Goal: Transaction & Acquisition: Purchase product/service

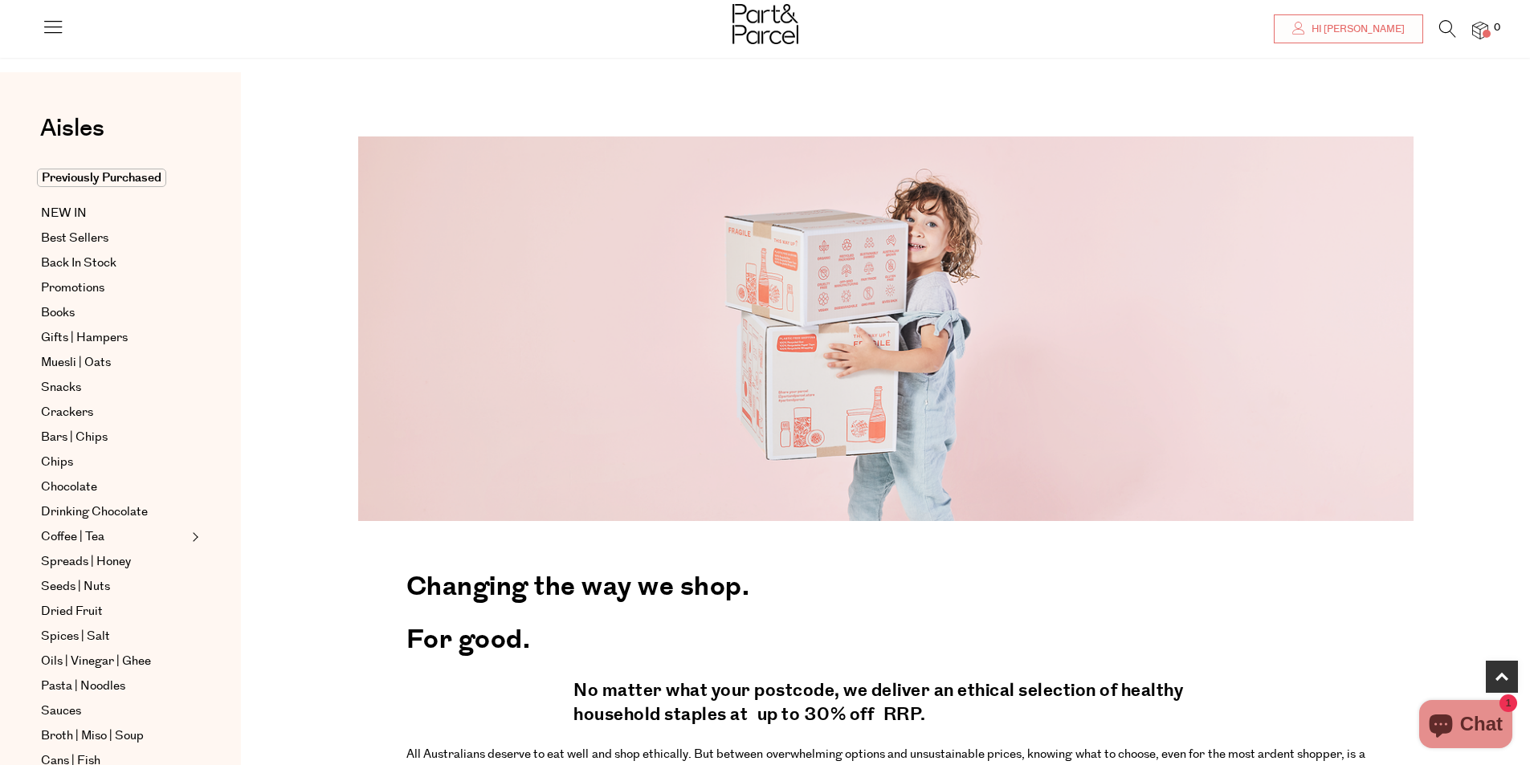
scroll to position [482, 0]
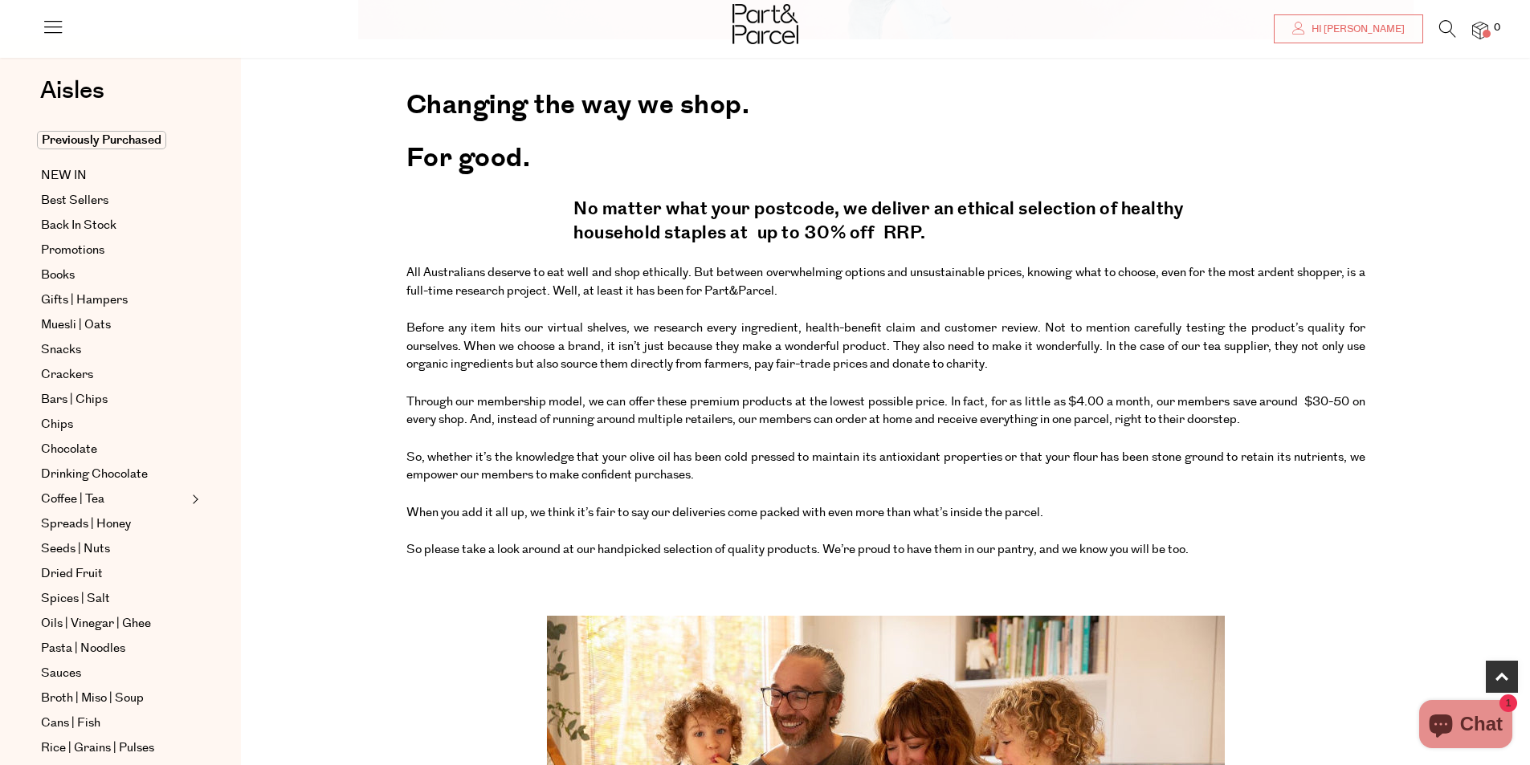
click at [1050, 231] on h4 "No matter what your postcode, we deliver an ethical selection of healthy househ…" at bounding box center [884, 224] width 623 height 69
drag, startPoint x: 596, startPoint y: 206, endPoint x: 561, endPoint y: 197, distance: 35.9
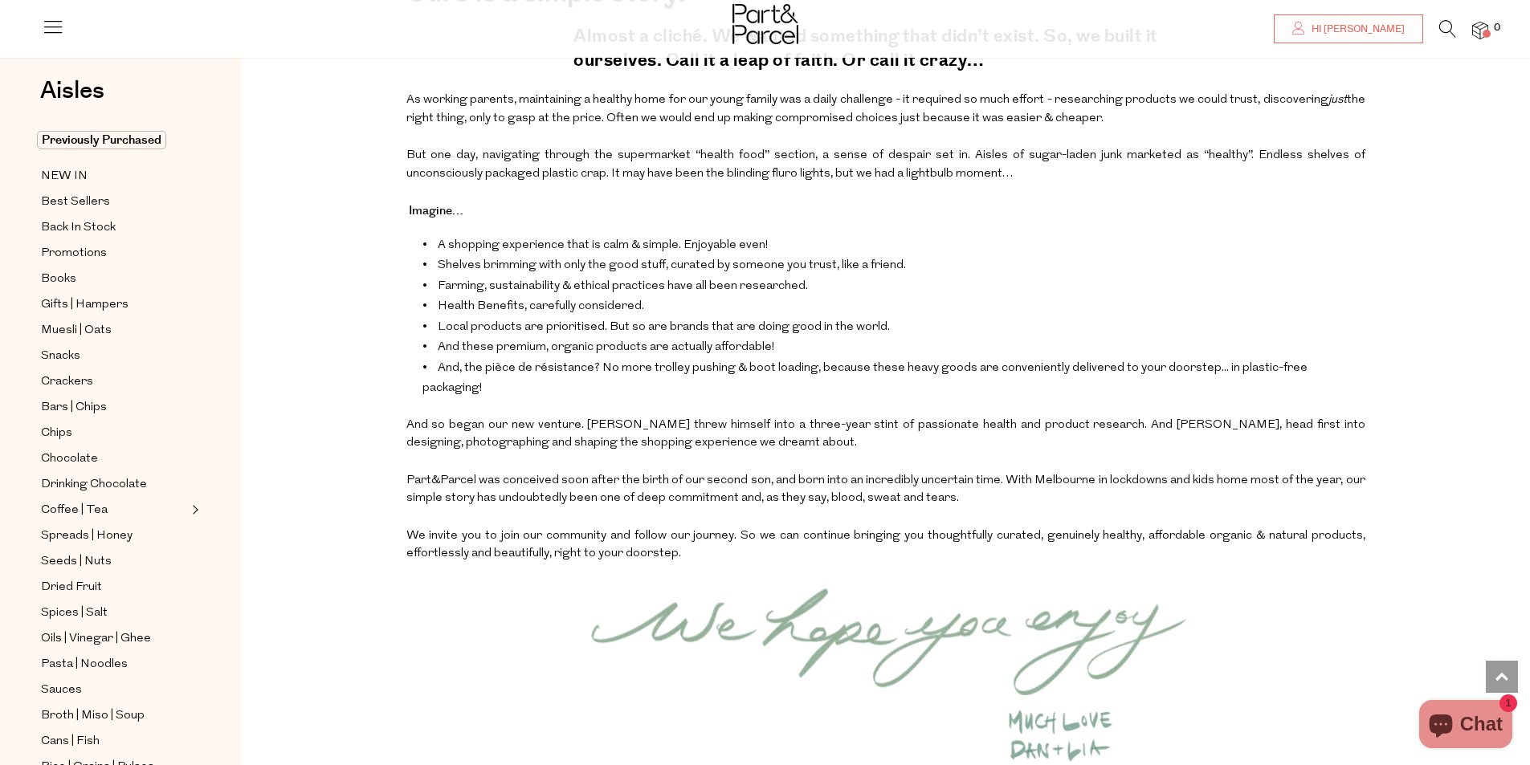
scroll to position [1365, 0]
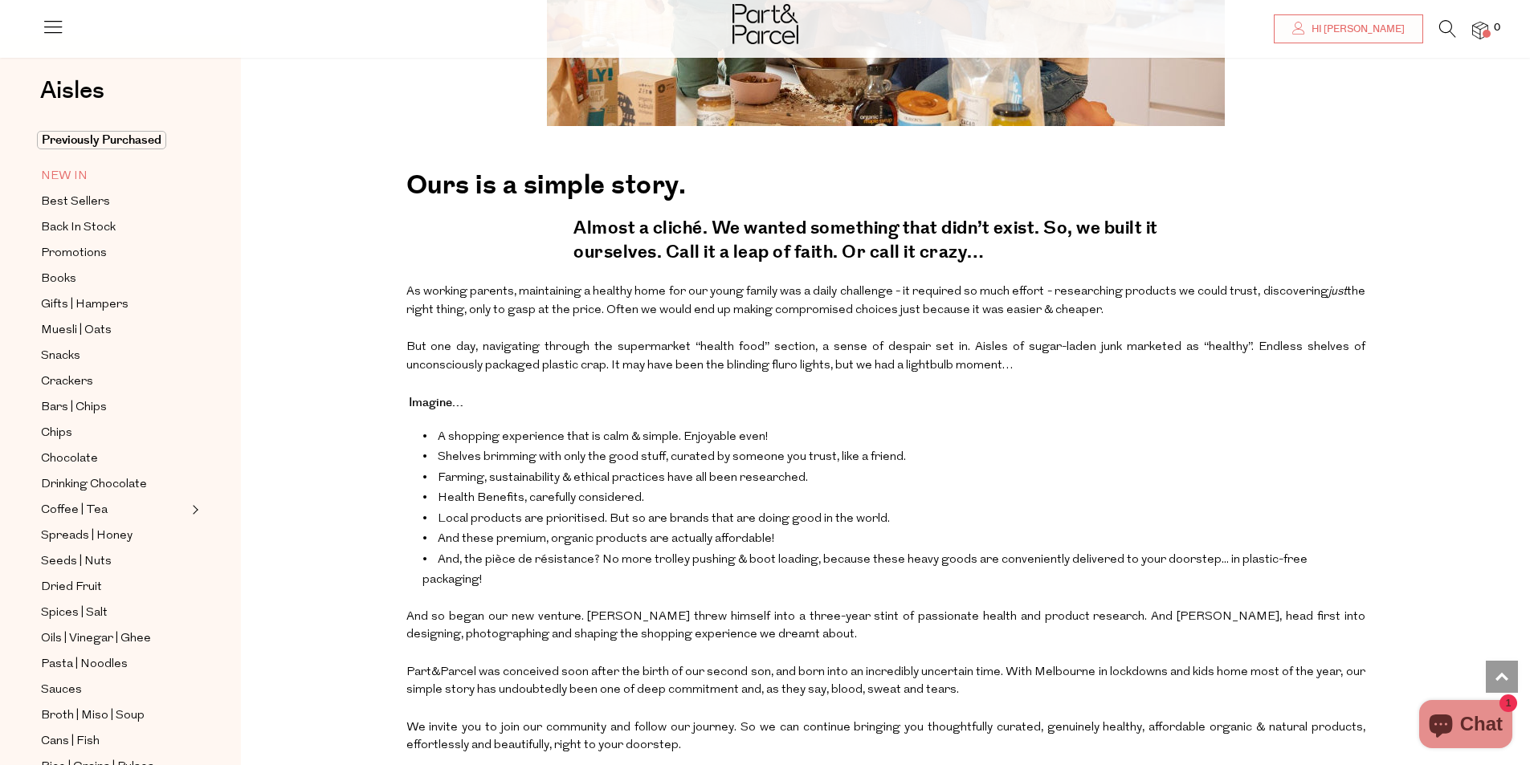
click at [67, 171] on span "NEW IN" at bounding box center [64, 176] width 47 height 19
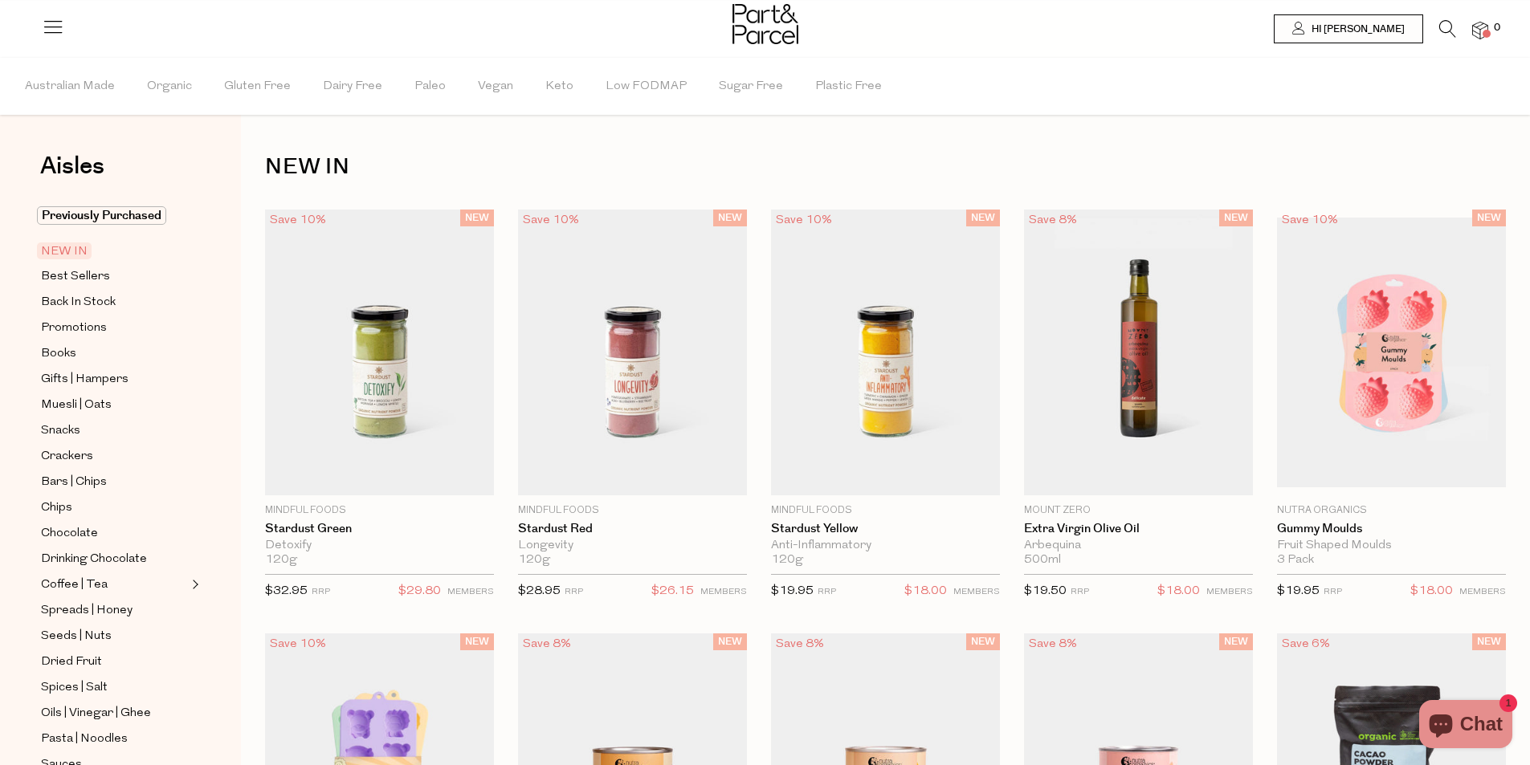
click at [1442, 29] on icon at bounding box center [1447, 29] width 17 height 18
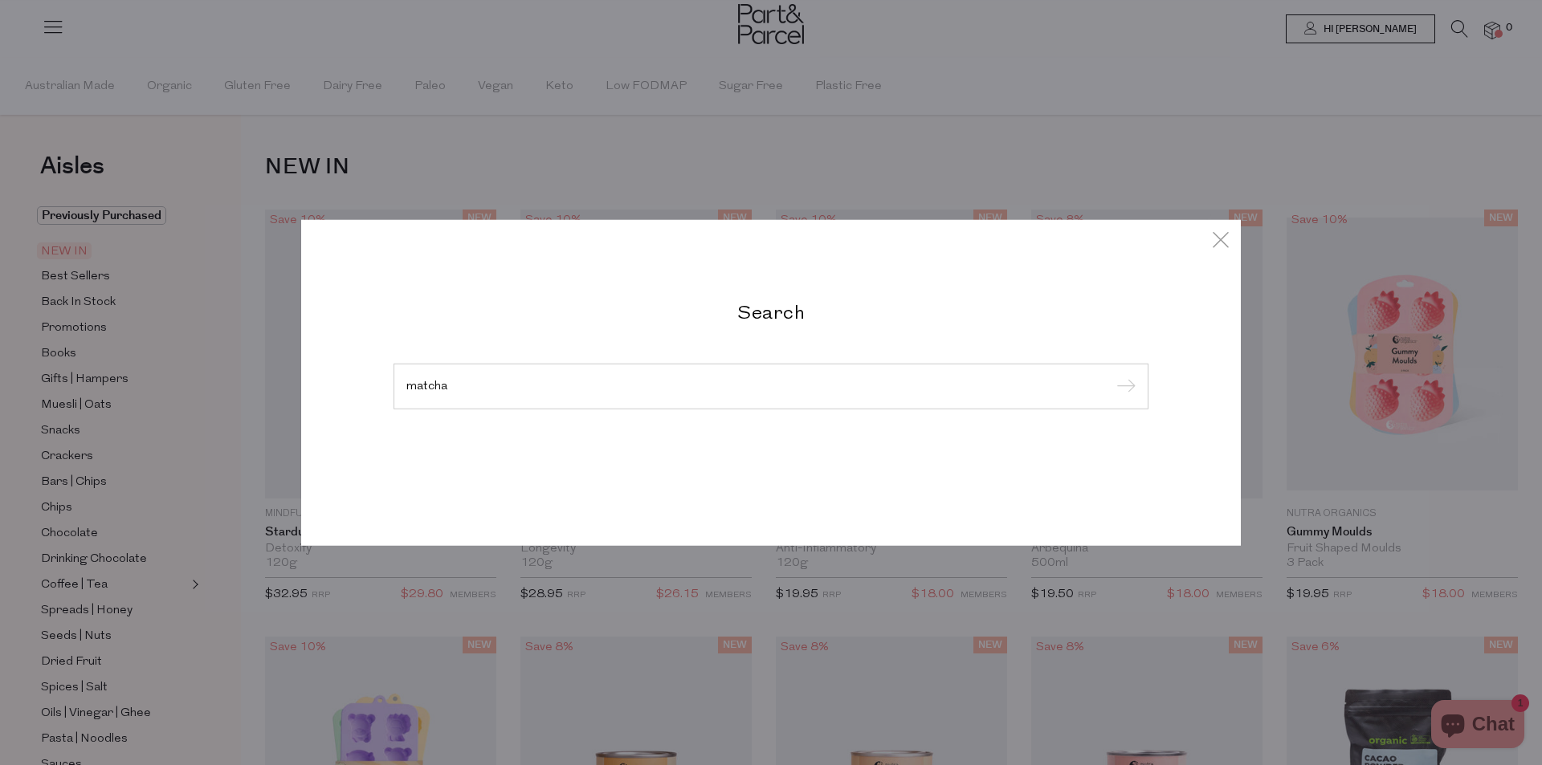
type input "matcha"
click at [1112, 375] on input "submit" at bounding box center [1124, 387] width 24 height 24
